Goal: Task Accomplishment & Management: Use online tool/utility

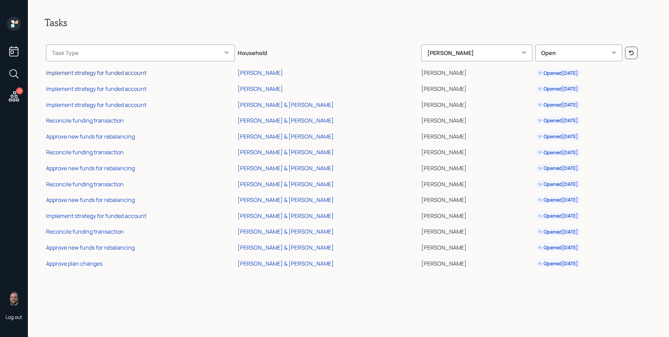
click at [117, 72] on div "Implement strategy for funded account" at bounding box center [96, 73] width 100 height 8
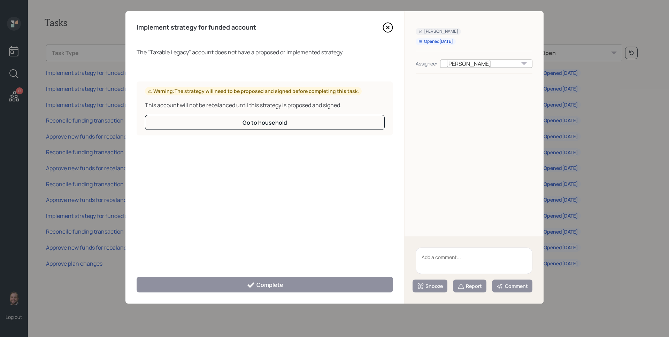
click at [457, 261] on textarea at bounding box center [473, 261] width 117 height 26
type textarea "Legacy"
click at [475, 287] on div "Report" at bounding box center [469, 286] width 24 height 7
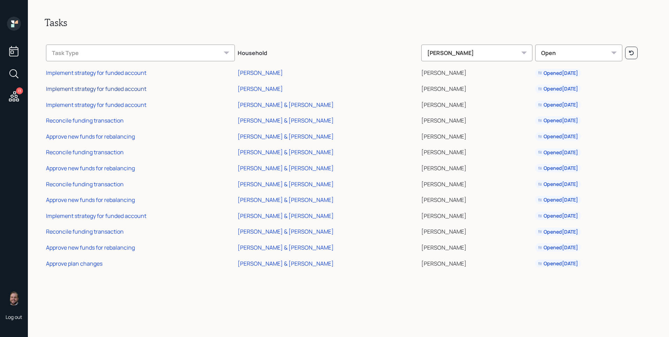
click at [127, 88] on div "Implement strategy for funded account" at bounding box center [96, 89] width 100 height 8
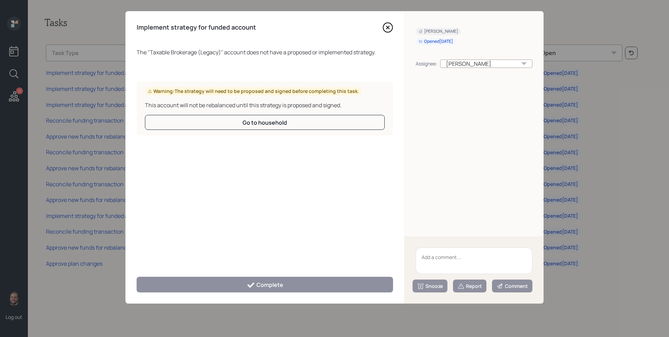
click at [458, 257] on textarea at bounding box center [473, 261] width 117 height 26
type textarea "Legacy"
click at [471, 283] on div "Report" at bounding box center [469, 286] width 24 height 7
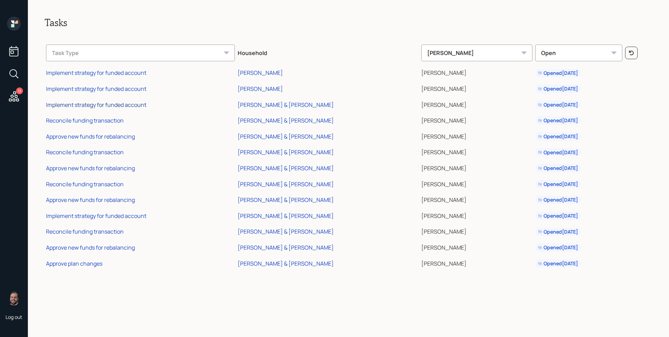
click at [98, 102] on div "Implement strategy for funded account" at bounding box center [96, 105] width 100 height 8
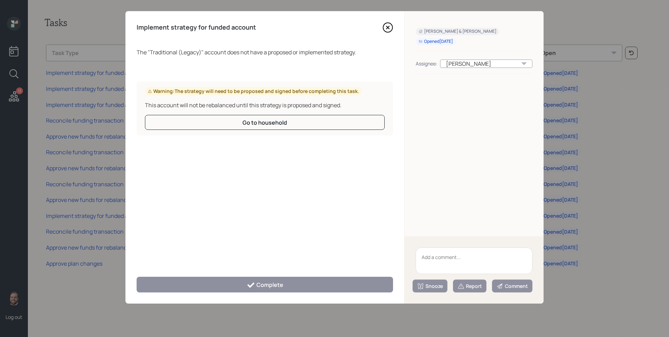
click at [459, 262] on textarea at bounding box center [473, 261] width 117 height 26
type textarea "Legacy"
click at [474, 287] on div "Report" at bounding box center [469, 286] width 24 height 7
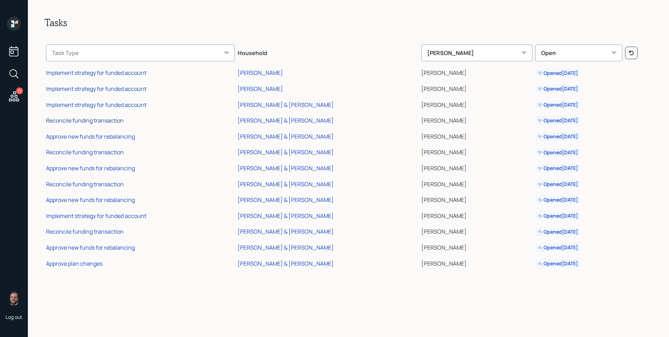
click at [89, 122] on div "Reconcile funding transaction" at bounding box center [85, 121] width 78 height 8
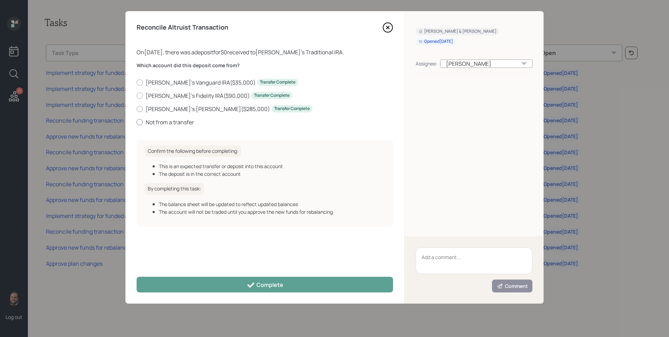
click at [170, 124] on label "Not from a transfer" at bounding box center [264, 122] width 256 height 8
click at [136, 122] on input "Not from a transfer" at bounding box center [136, 122] width 0 height 0
radio input "true"
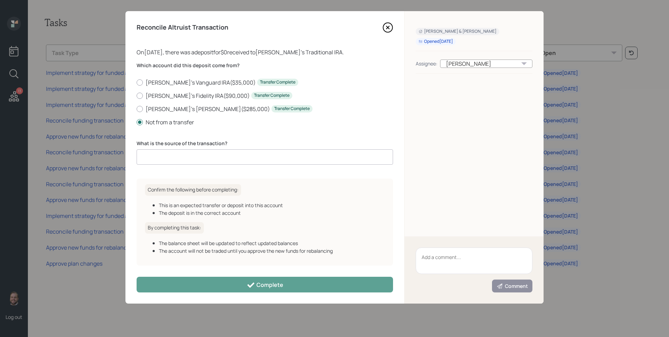
click at [179, 156] on input at bounding box center [264, 156] width 256 height 15
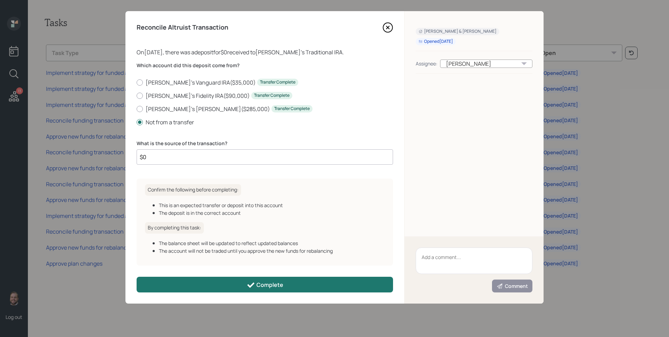
type input "$0"
click at [282, 286] on div "Complete" at bounding box center [265, 285] width 37 height 8
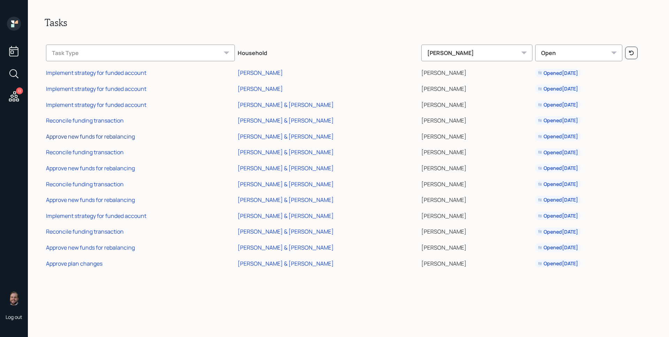
click at [106, 136] on div "Approve new funds for rebalancing" at bounding box center [90, 137] width 89 height 8
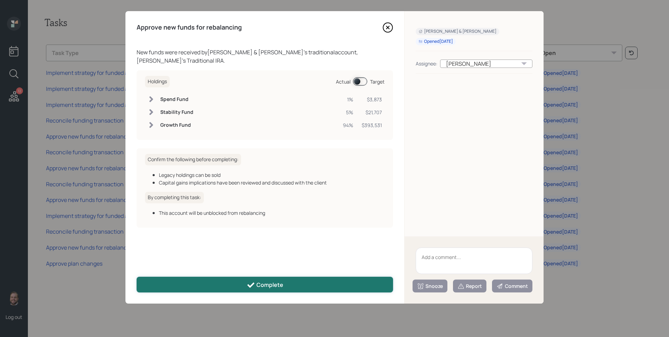
click at [275, 278] on button "Complete" at bounding box center [264, 285] width 256 height 16
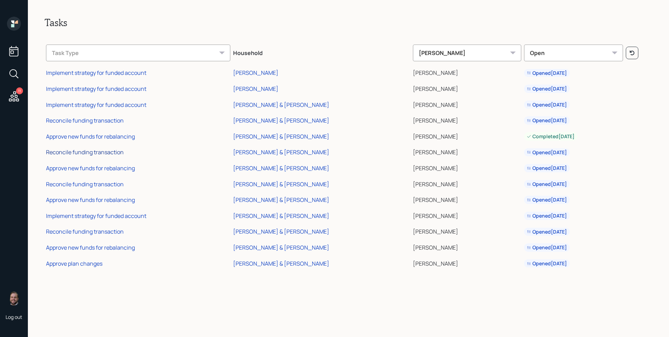
click at [99, 151] on div "Reconcile funding transaction" at bounding box center [85, 152] width 78 height 8
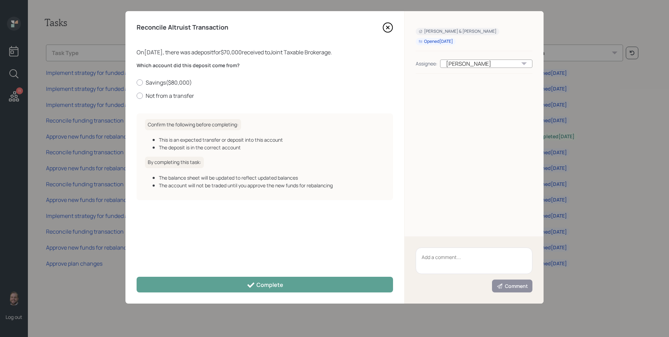
click at [390, 28] on icon at bounding box center [387, 27] width 10 height 10
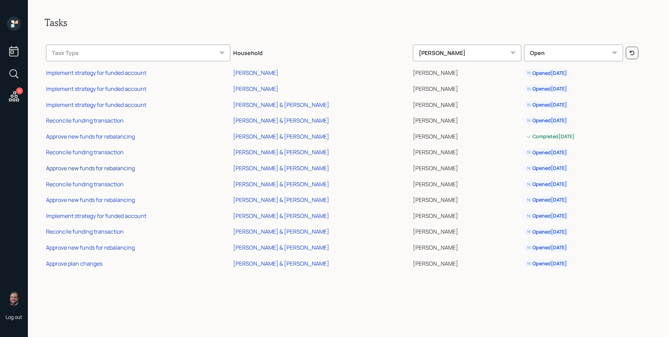
click at [83, 167] on div "Approve new funds for rebalancing" at bounding box center [90, 168] width 89 height 8
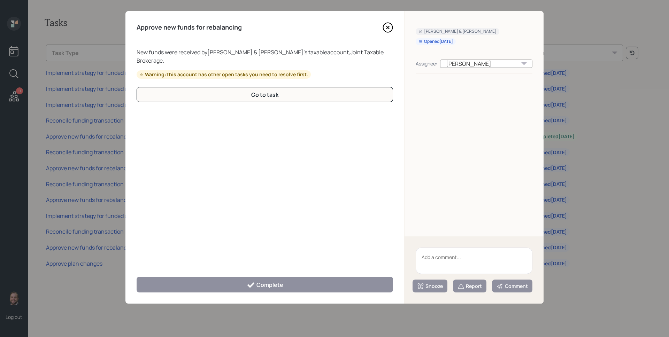
click at [387, 28] on icon at bounding box center [387, 27] width 3 height 3
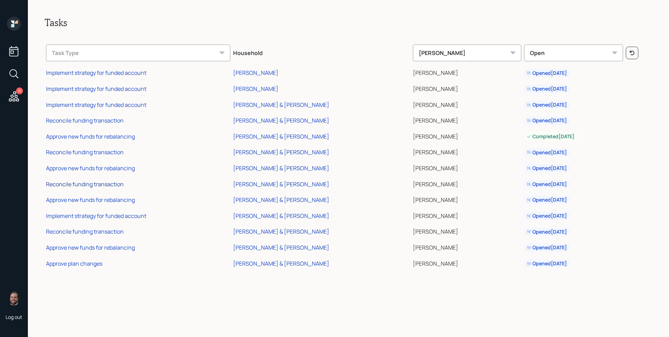
click at [94, 184] on div "Reconcile funding transaction" at bounding box center [85, 184] width 78 height 8
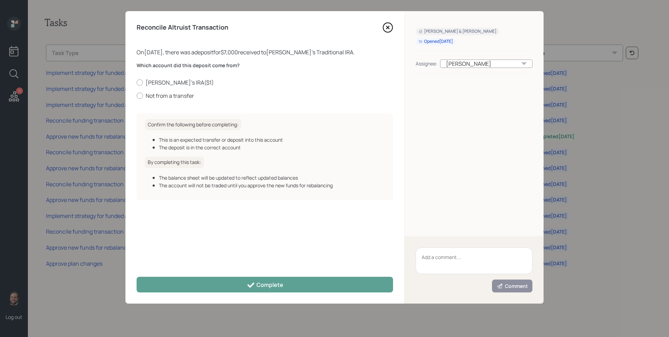
click at [387, 26] on icon at bounding box center [387, 27] width 10 height 10
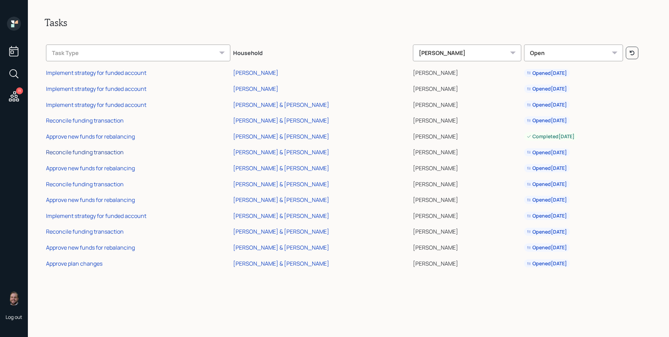
click at [93, 153] on div "Reconcile funding transaction" at bounding box center [85, 152] width 78 height 8
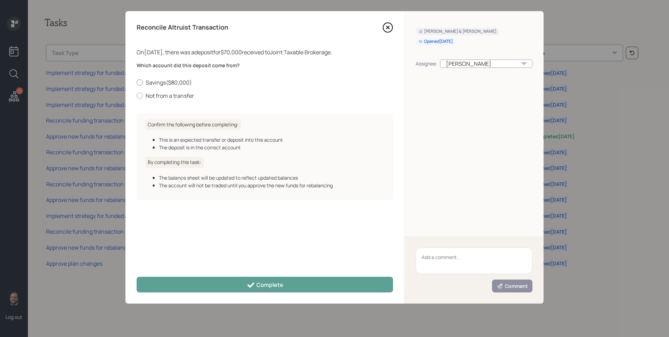
click at [160, 83] on label "Savings ( $80,000 )" at bounding box center [264, 83] width 256 height 8
click at [136, 83] on input "Savings ( $80,000 )" at bounding box center [136, 82] width 0 height 0
radio input "true"
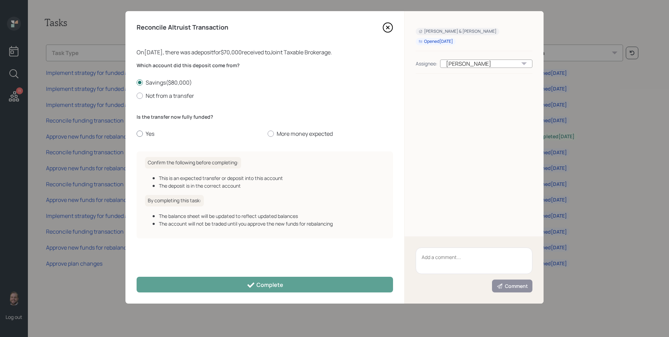
click at [151, 131] on label "Yes" at bounding box center [198, 134] width 125 height 8
click at [136, 134] on input "Yes" at bounding box center [136, 134] width 0 height 0
radio input "true"
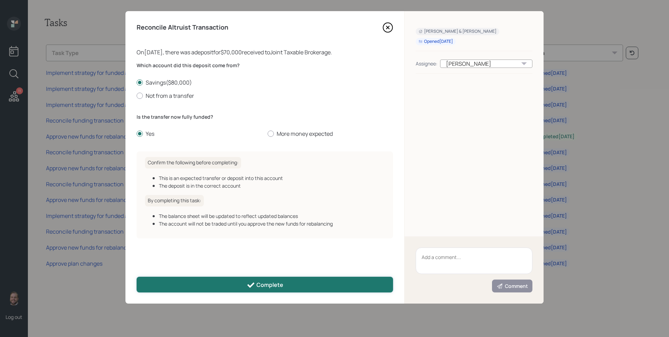
click at [272, 286] on div "Complete" at bounding box center [265, 285] width 37 height 8
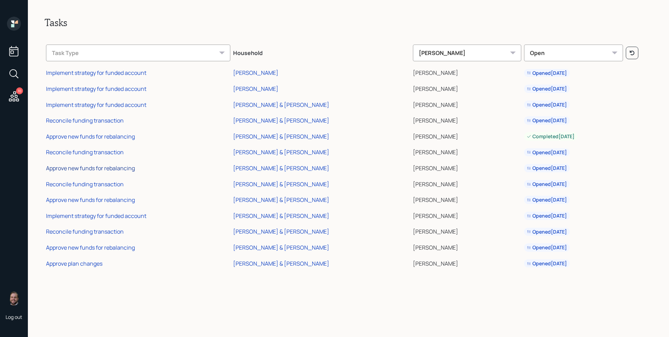
click at [95, 166] on div "Approve new funds for rebalancing" at bounding box center [90, 168] width 89 height 8
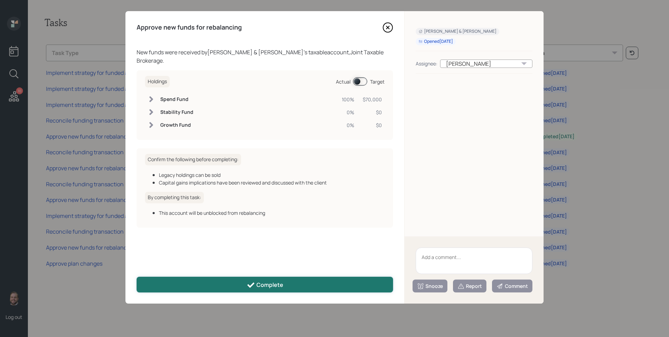
drag, startPoint x: 283, startPoint y: 285, endPoint x: 279, endPoint y: 283, distance: 4.7
click at [283, 285] on button "Complete" at bounding box center [264, 285] width 256 height 16
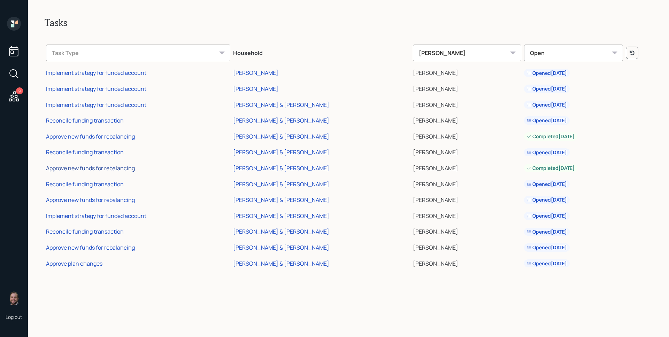
click at [91, 169] on div "Approve new funds for rebalancing" at bounding box center [90, 168] width 89 height 8
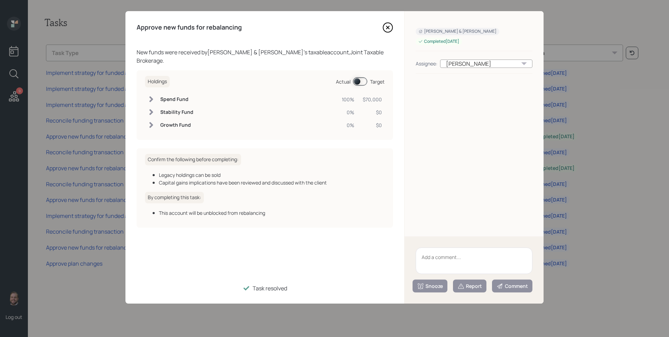
click at [386, 29] on icon at bounding box center [387, 27] width 10 height 10
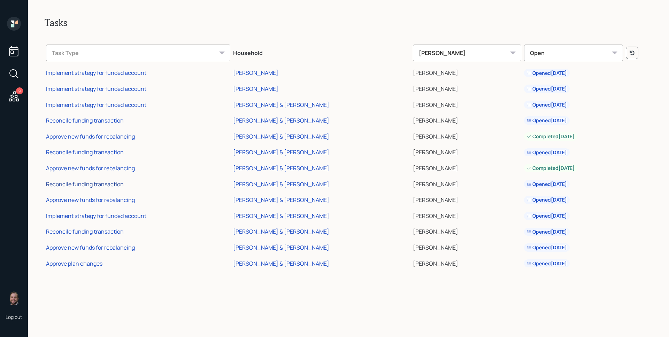
click at [95, 185] on div "Reconcile funding transaction" at bounding box center [85, 184] width 78 height 8
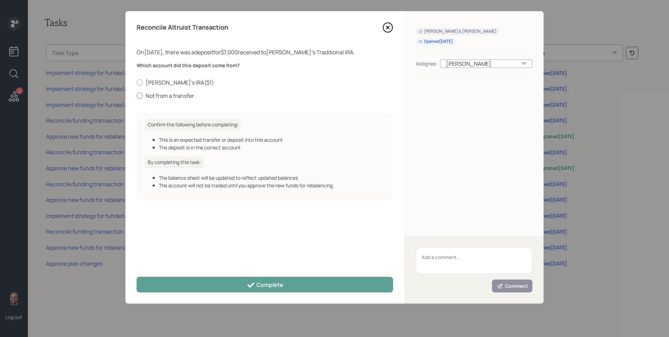
click at [156, 94] on label "Not from a transfer" at bounding box center [264, 96] width 256 height 8
click at [136, 95] on input "Not from a transfer" at bounding box center [136, 95] width 0 height 0
radio input "true"
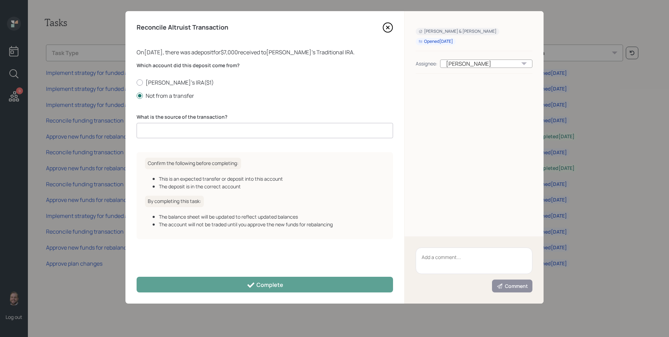
click at [185, 128] on input at bounding box center [264, 130] width 256 height 15
type input "Contr"
click at [161, 79] on label "Julie's IRA ( $1 )" at bounding box center [264, 83] width 256 height 8
click at [136, 82] on input "Julie's IRA ( $1 )" at bounding box center [136, 82] width 0 height 0
radio input "true"
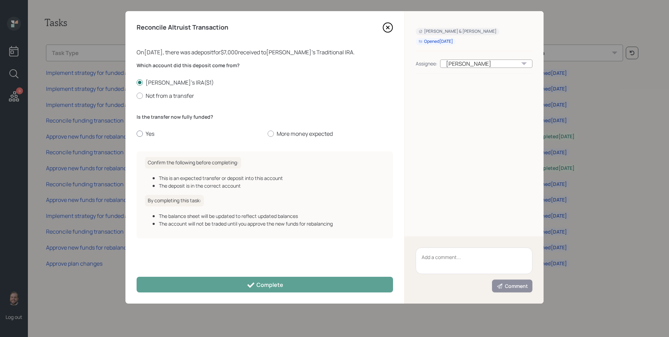
click at [151, 133] on label "Yes" at bounding box center [198, 134] width 125 height 8
click at [136, 134] on input "Yes" at bounding box center [136, 134] width 0 height 0
radio input "true"
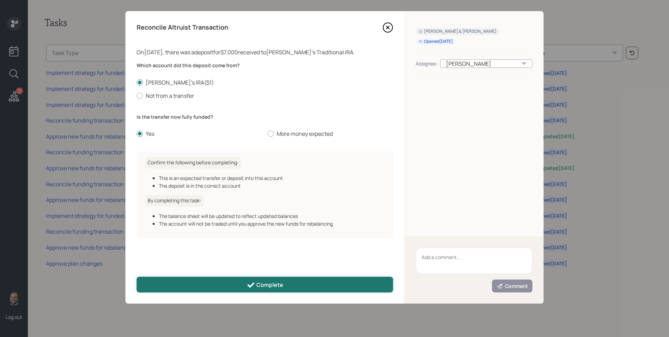
click at [255, 290] on button "Complete" at bounding box center [264, 285] width 256 height 16
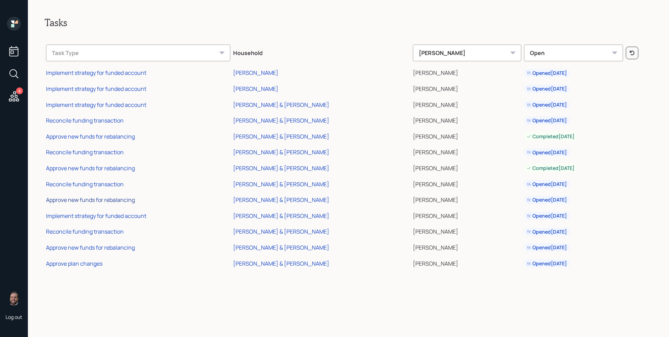
click at [116, 200] on div "Approve new funds for rebalancing" at bounding box center [90, 200] width 89 height 8
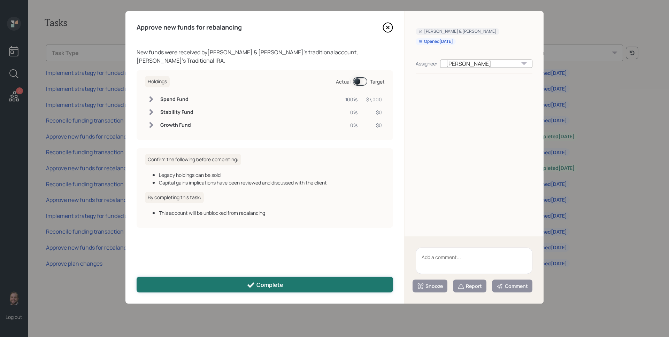
click at [275, 288] on div "Complete" at bounding box center [265, 285] width 37 height 8
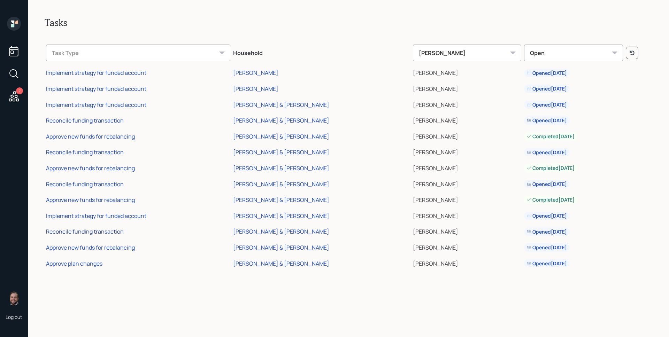
click at [99, 231] on div "Reconcile funding transaction" at bounding box center [85, 232] width 78 height 8
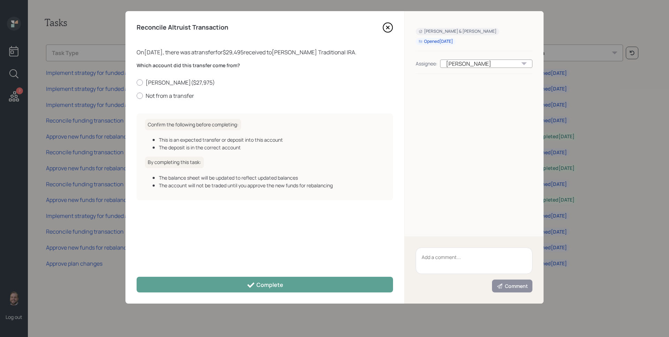
click at [387, 33] on div "Reconcile Altruist Transaction On 08/14/2025 , there was a transfer for $29,495…" at bounding box center [264, 157] width 279 height 292
click at [387, 28] on icon at bounding box center [387, 27] width 10 height 10
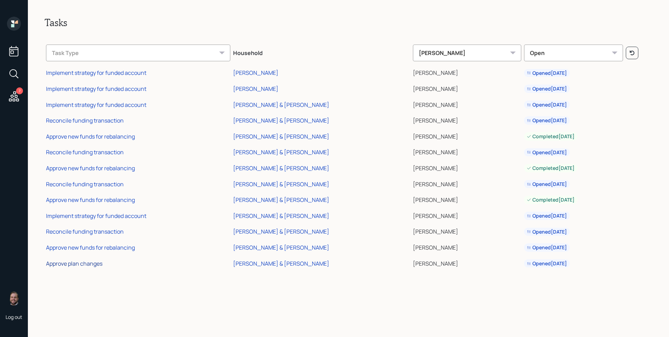
click at [70, 266] on div "Approve plan changes" at bounding box center [74, 264] width 56 height 8
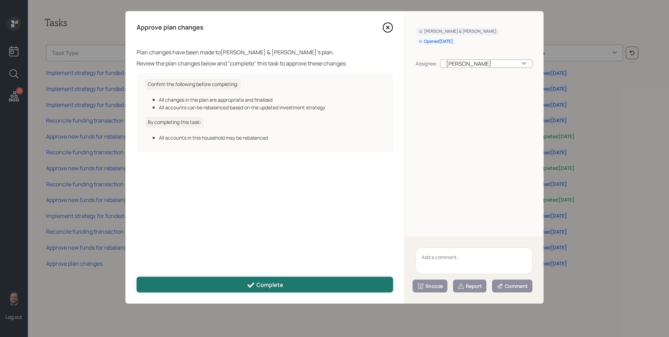
click at [255, 281] on icon at bounding box center [251, 285] width 8 height 8
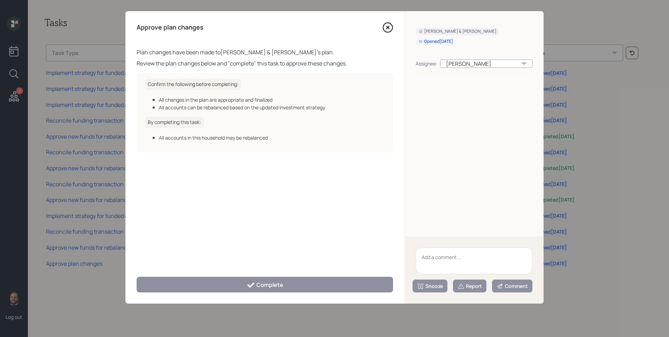
click at [389, 26] on icon at bounding box center [387, 27] width 10 height 10
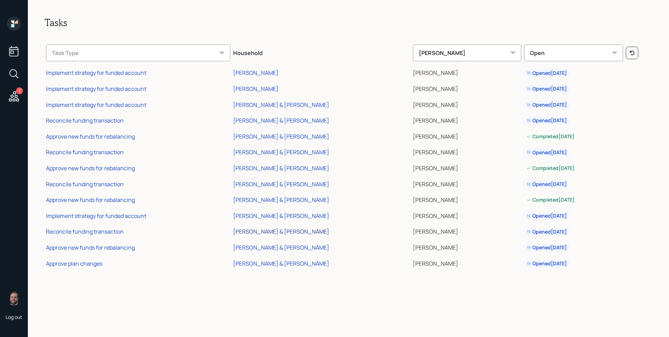
click at [277, 230] on div "[PERSON_NAME] & [PERSON_NAME]" at bounding box center [281, 232] width 96 height 8
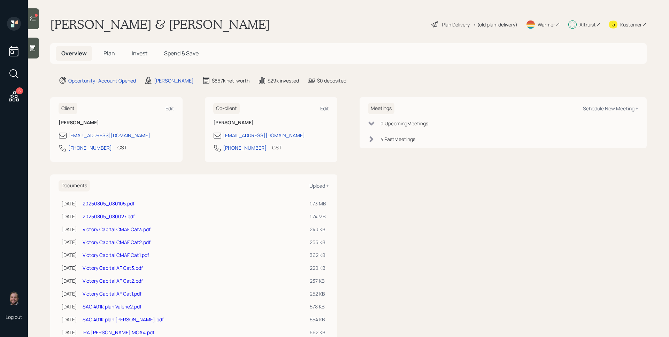
click at [145, 57] on h5 "Invest" at bounding box center [139, 53] width 27 height 15
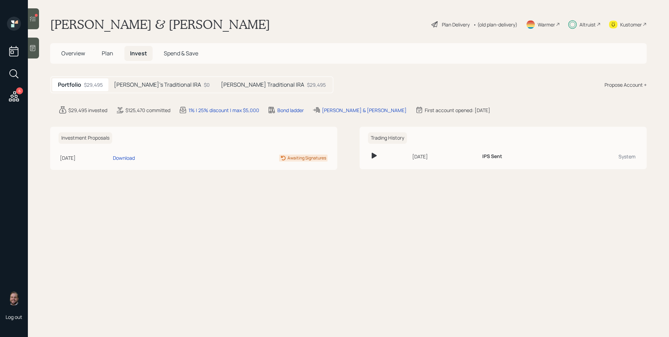
click at [227, 78] on div "[PERSON_NAME] Traditional IRA $29,495" at bounding box center [273, 84] width 116 height 13
